Goal: Information Seeking & Learning: Learn about a topic

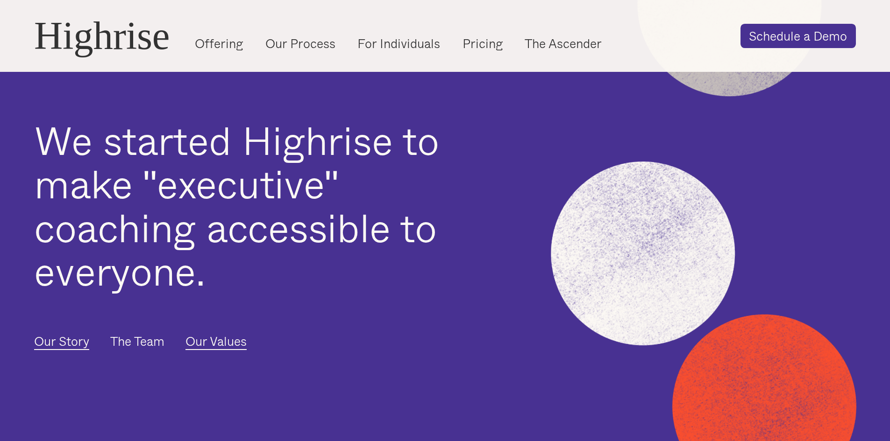
click at [138, 345] on link "The Team" at bounding box center [137, 342] width 54 height 18
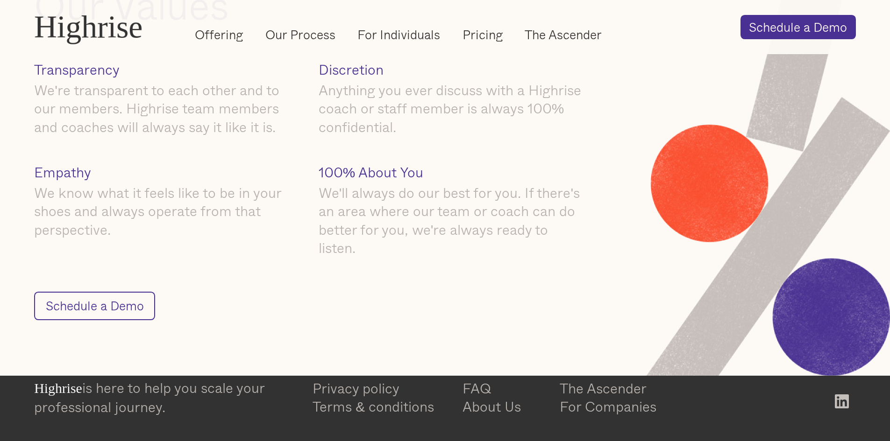
scroll to position [1657, 0]
click at [595, 384] on link "The Ascender" at bounding box center [635, 388] width 150 height 19
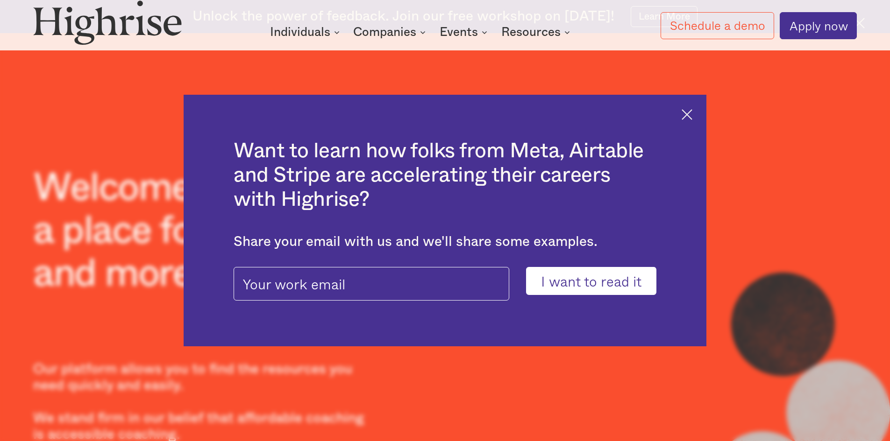
scroll to position [374, 0]
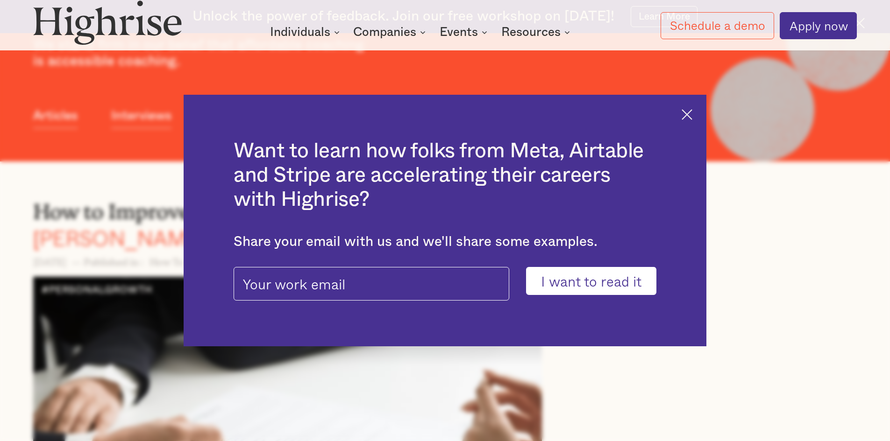
click at [687, 113] on img at bounding box center [686, 114] width 11 height 11
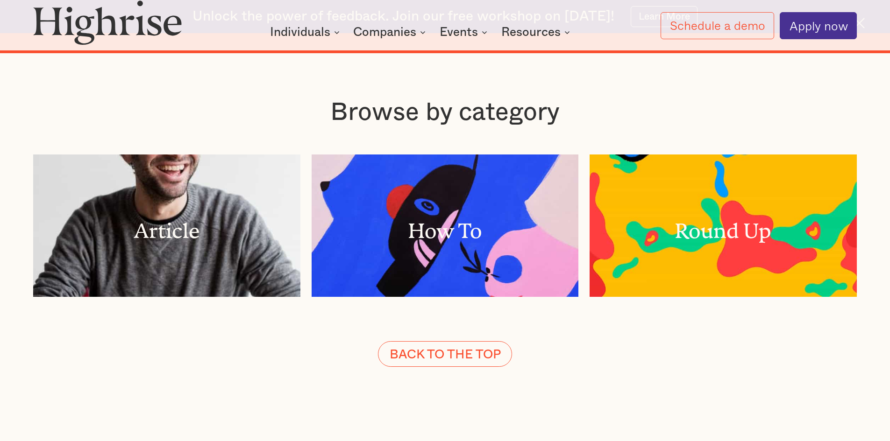
scroll to position [2989, 0]
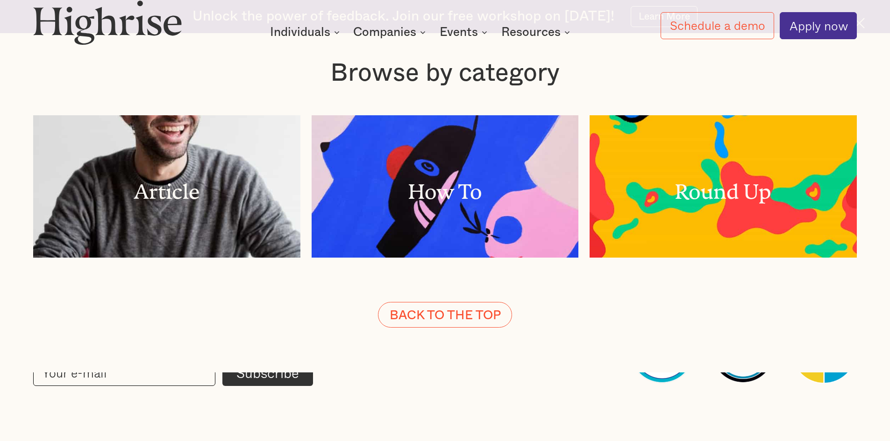
click at [461, 174] on link at bounding box center [445, 186] width 267 height 142
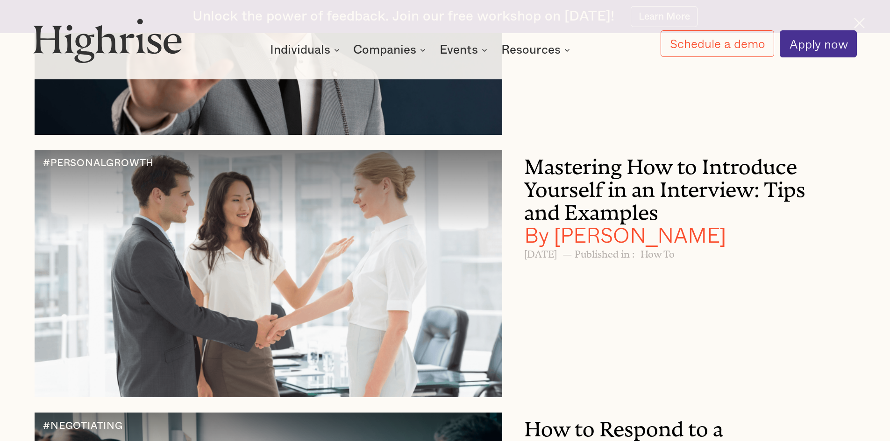
scroll to position [898, 0]
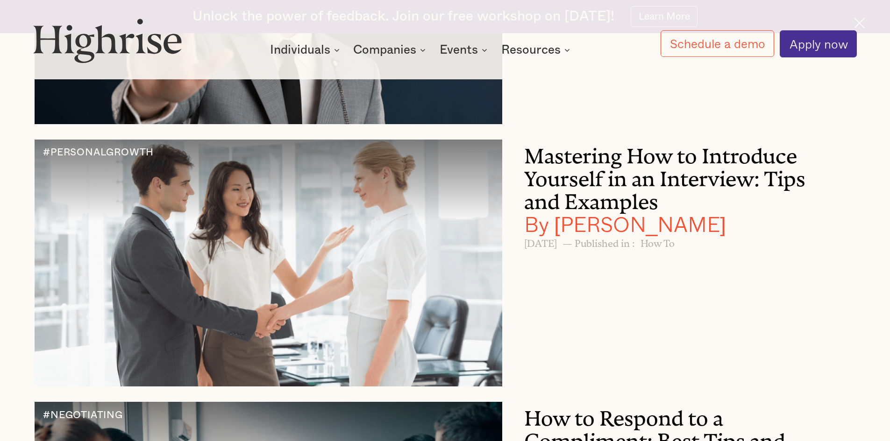
click at [611, 169] on h3 "Mastering How to Introduce Yourself in an Interview: Tips and Examples By Andre…" at bounding box center [673, 188] width 298 height 96
